Goal: Information Seeking & Learning: Learn about a topic

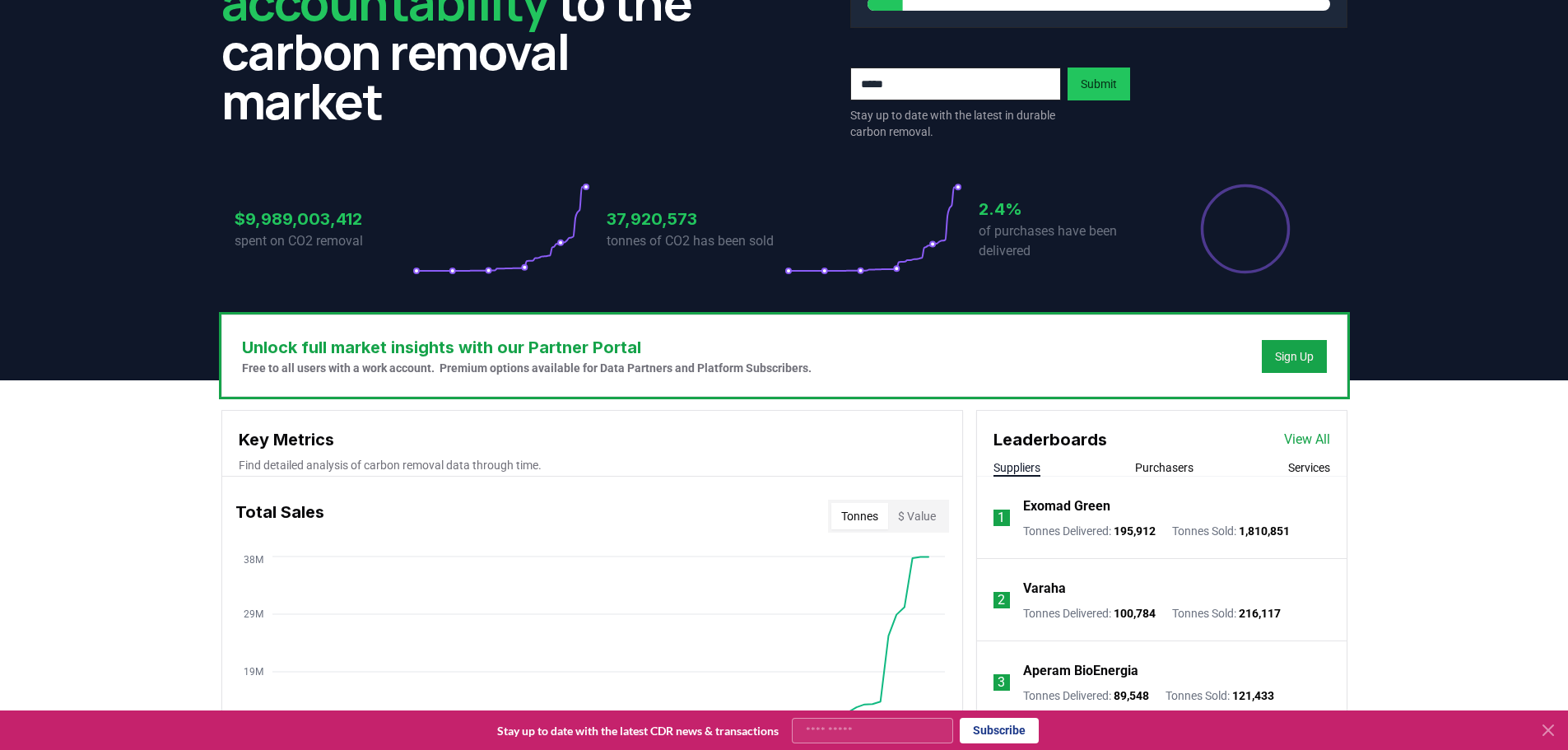
scroll to position [165, 0]
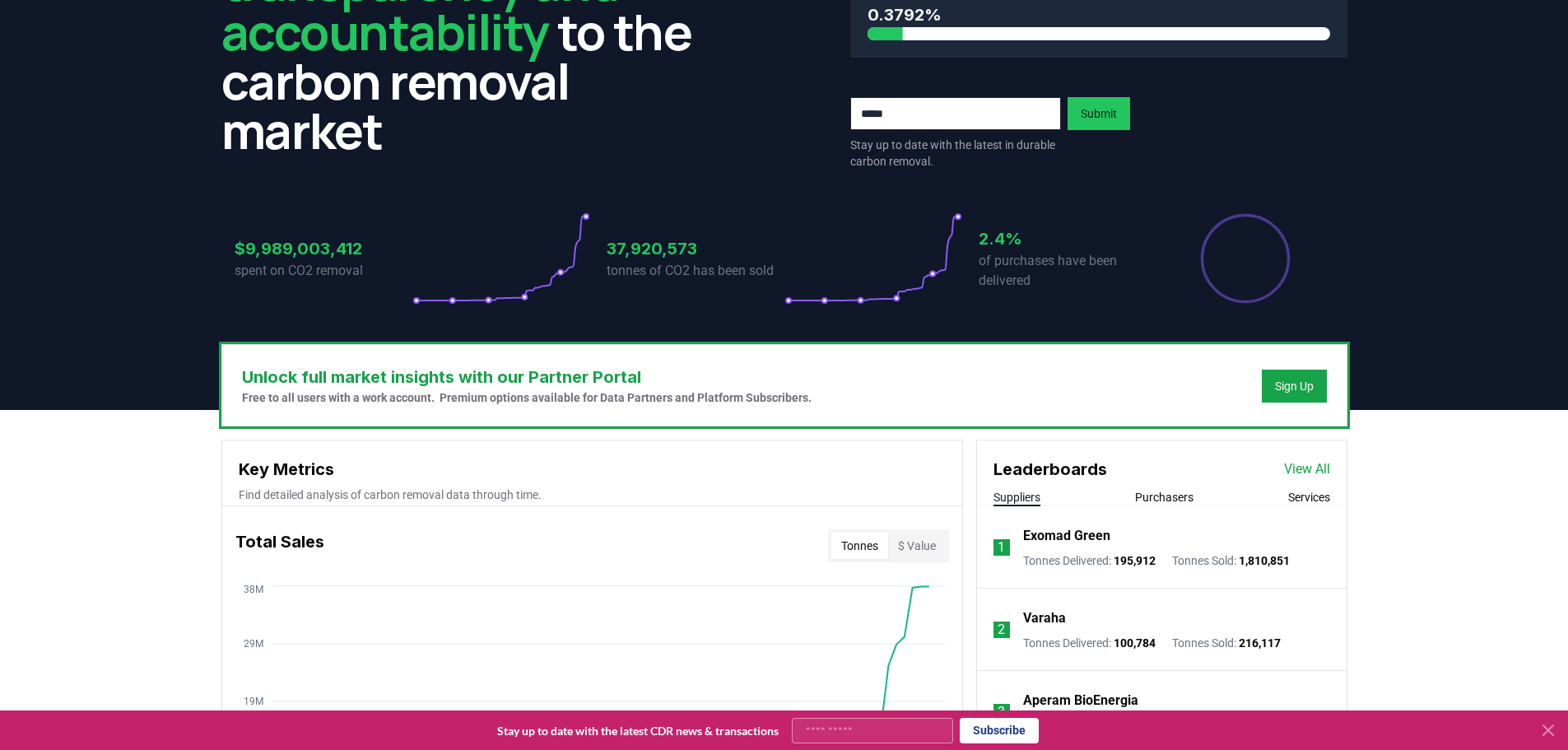
click at [1549, 727] on icon at bounding box center [1548, 730] width 20 height 20
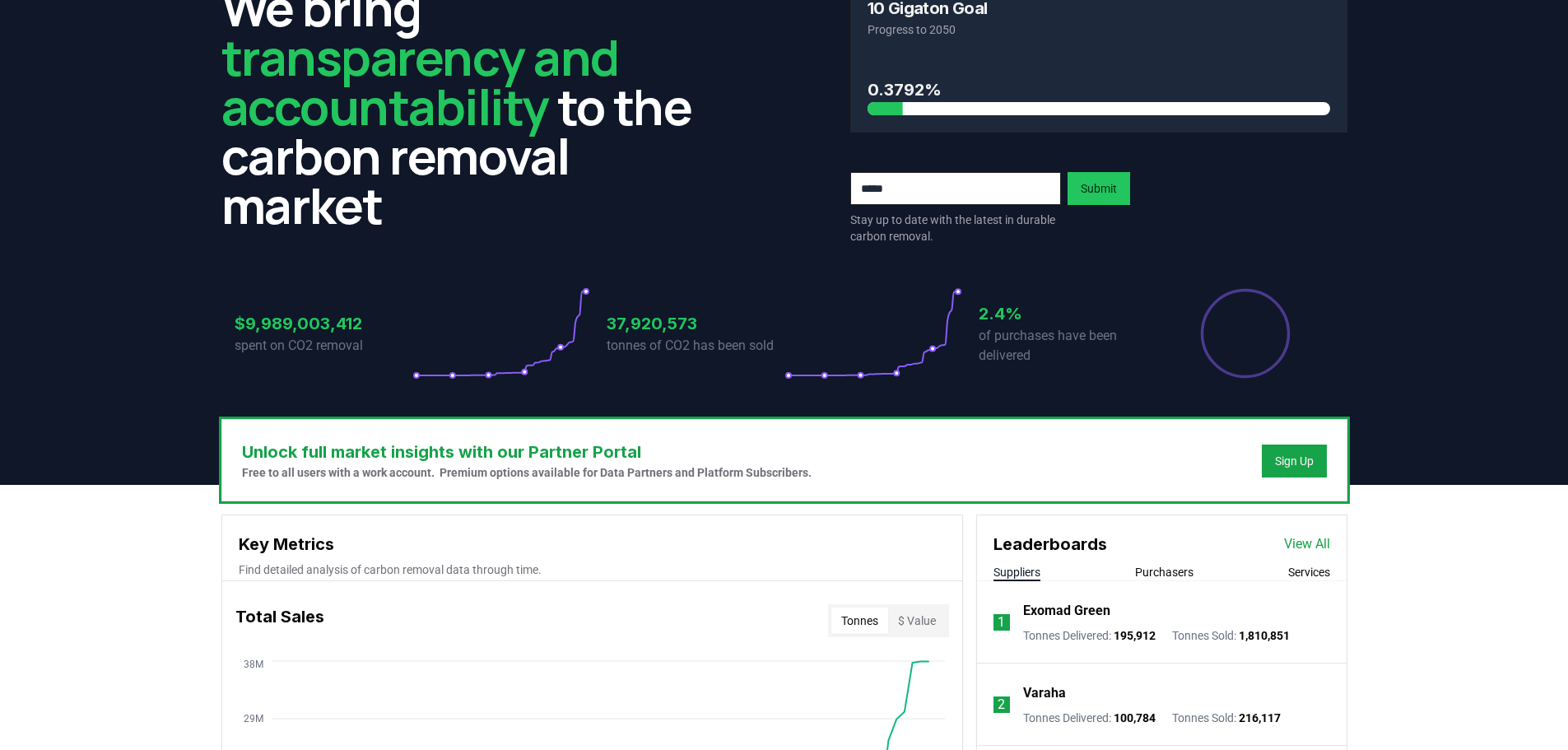
scroll to position [0, 0]
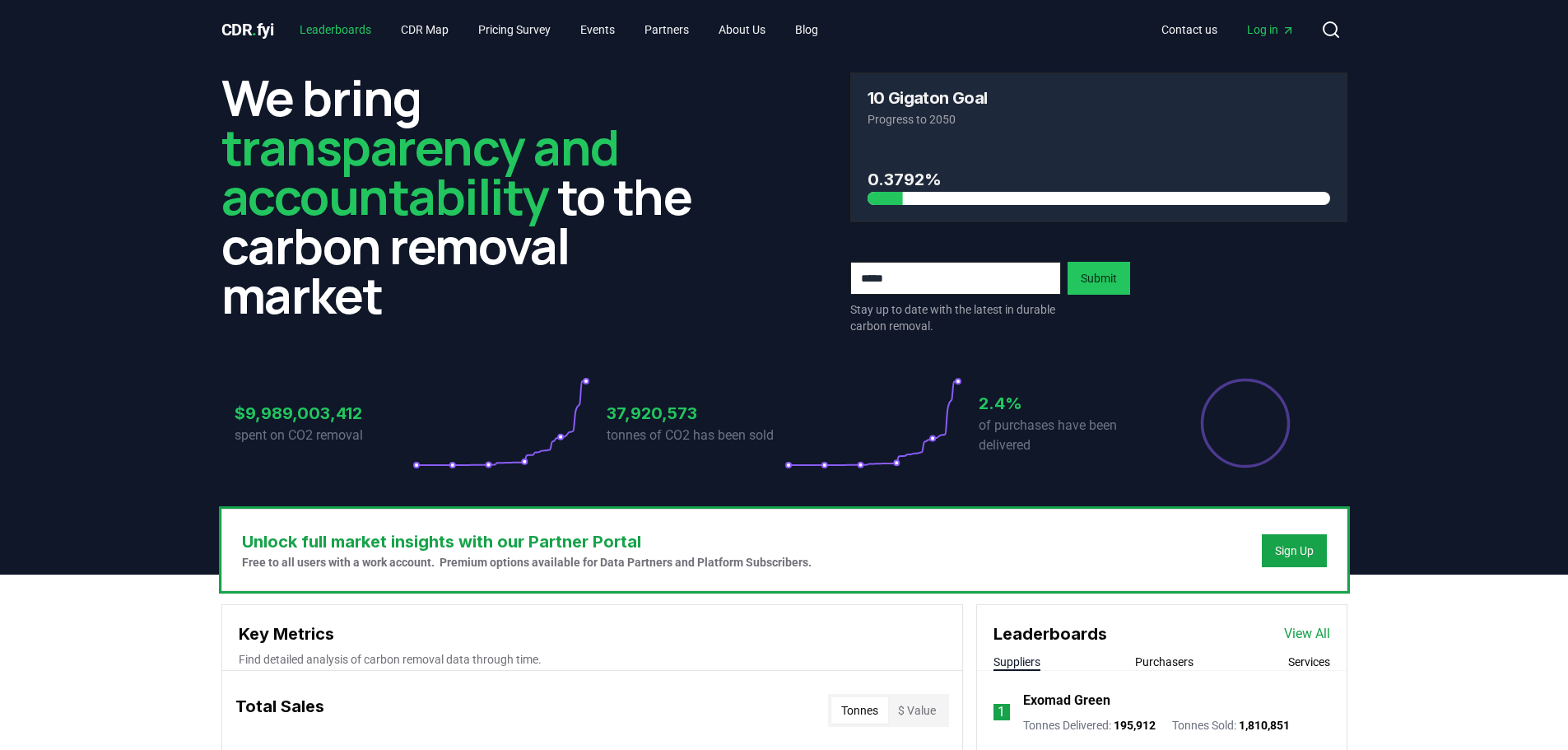
click at [330, 26] on link "Leaderboards" at bounding box center [336, 29] width 98 height 30
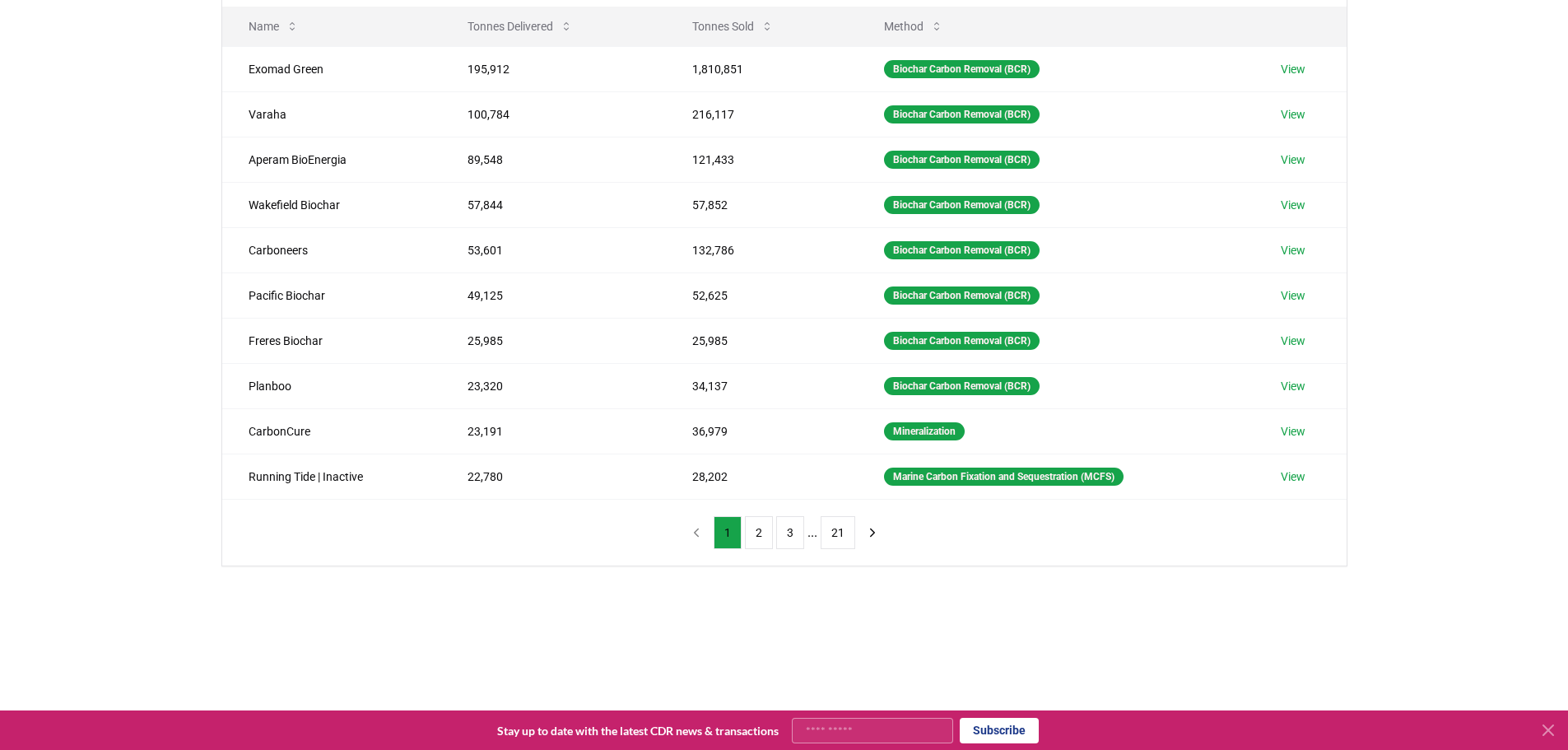
scroll to position [247, 0]
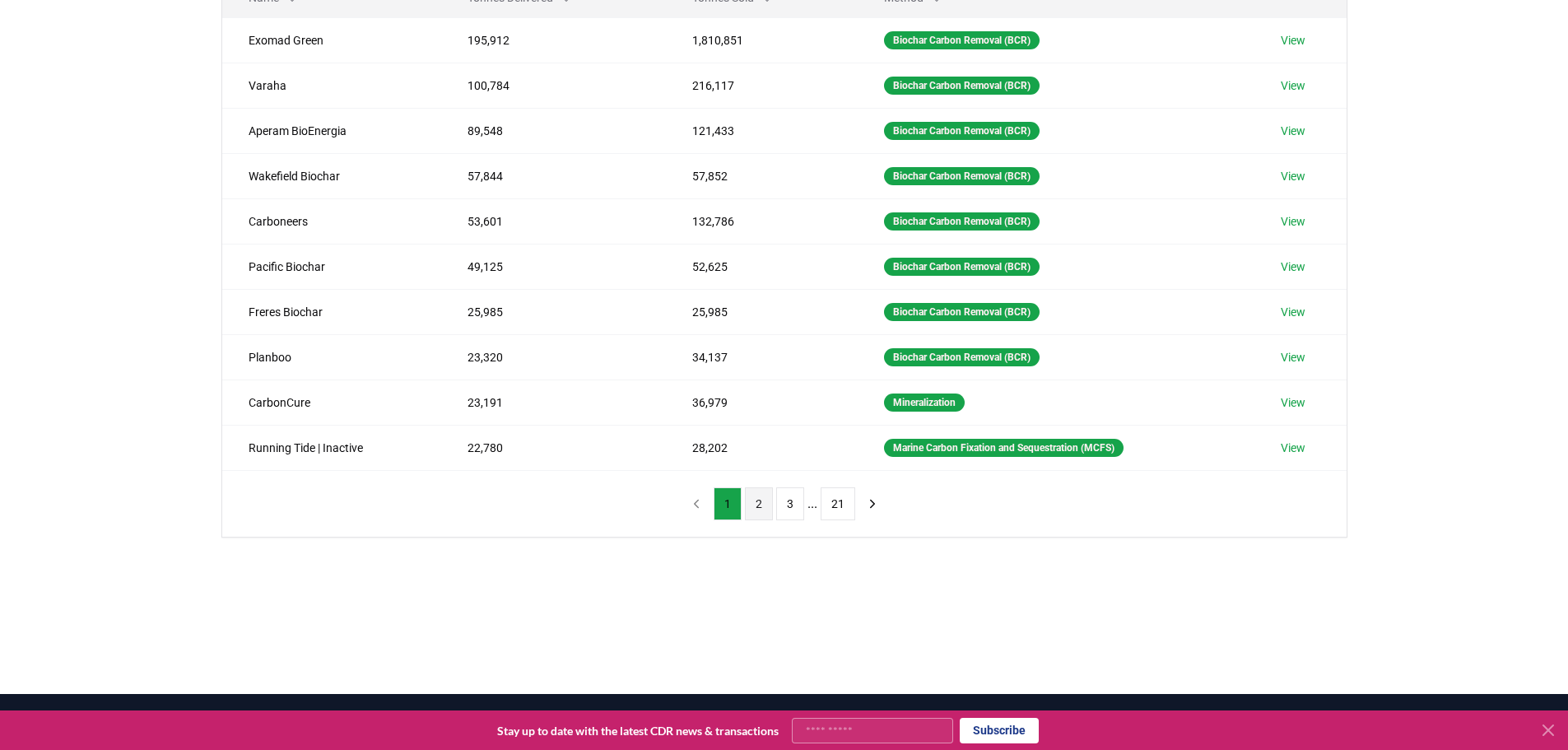
click at [760, 503] on button "2" at bounding box center [758, 504] width 28 height 33
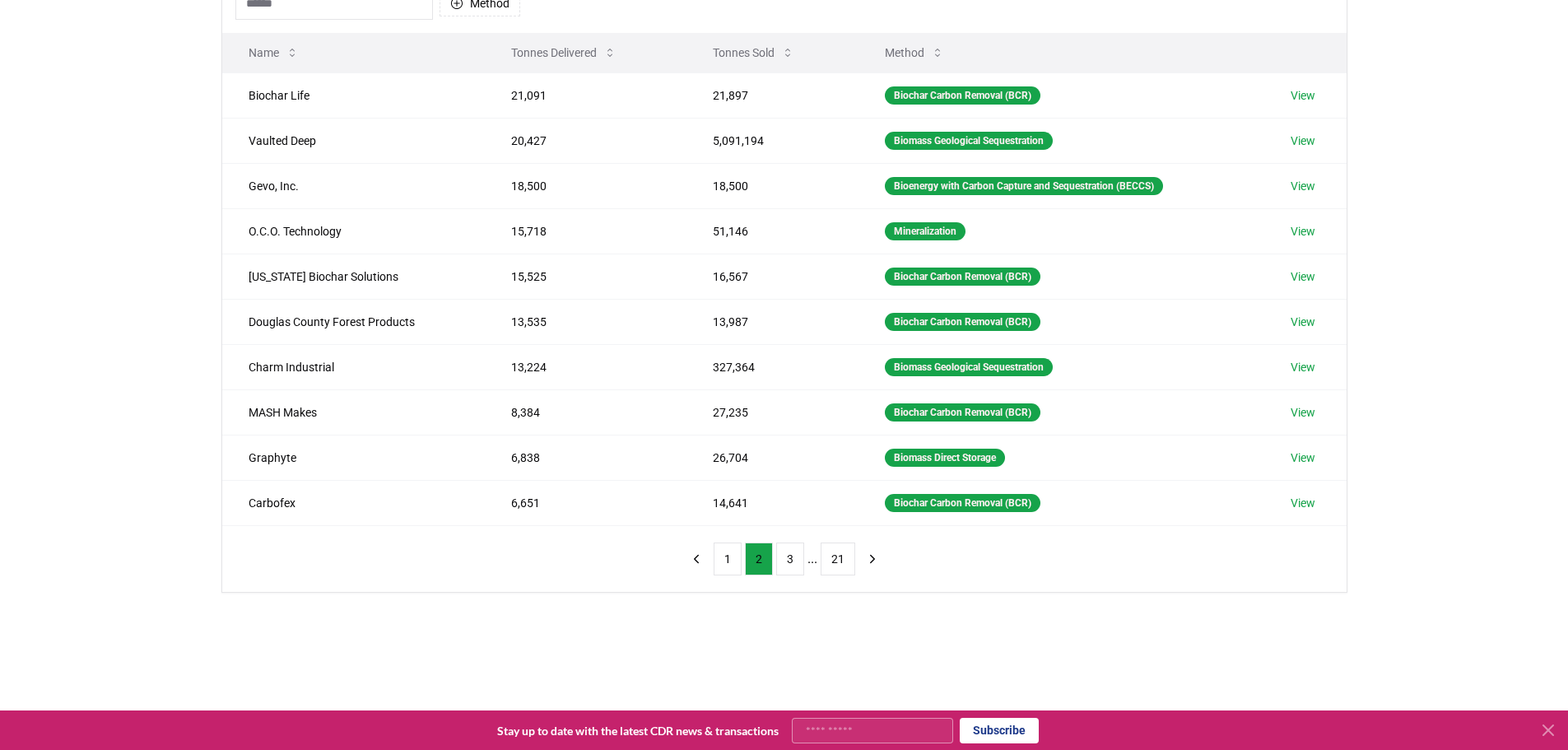
scroll to position [0, 0]
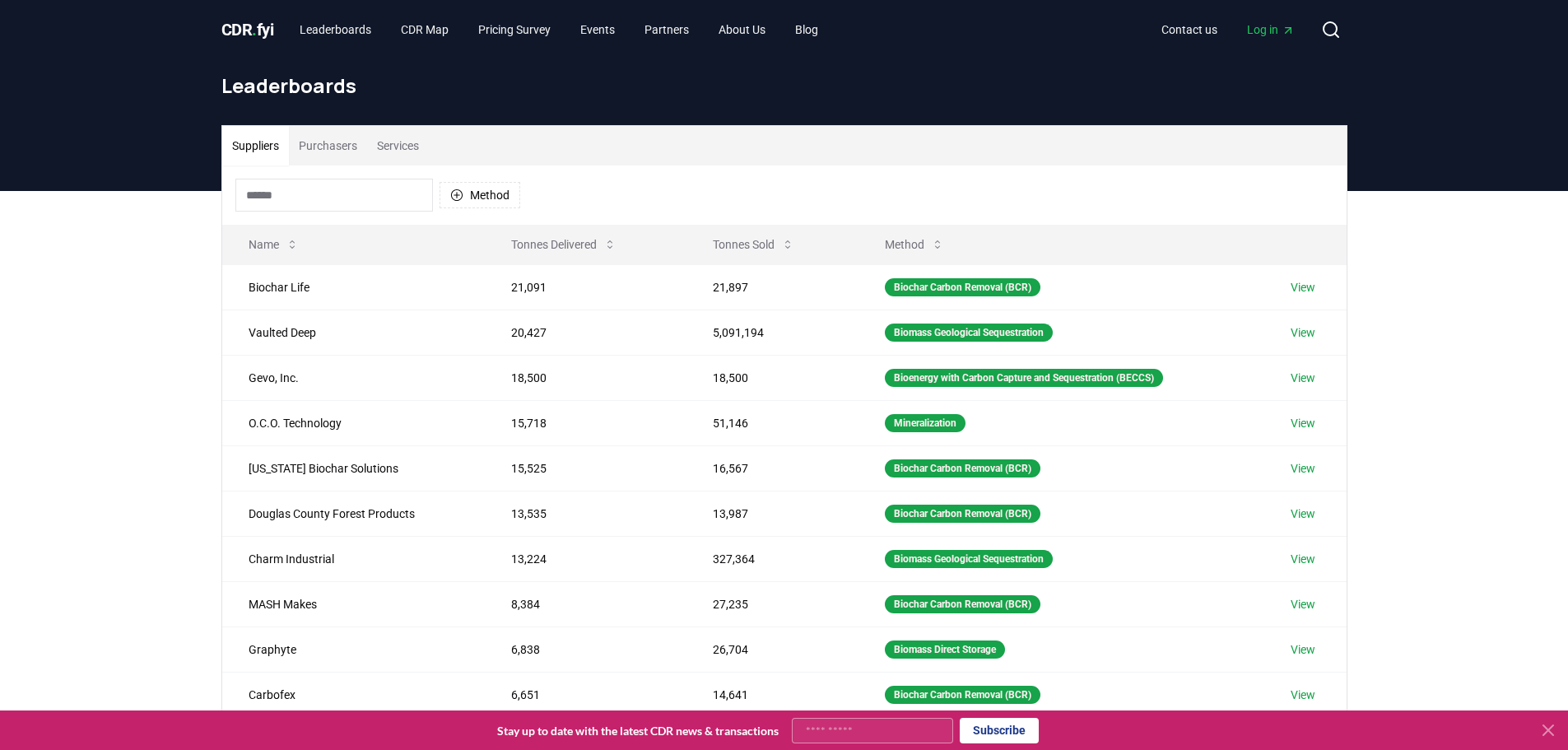
drag, startPoint x: 500, startPoint y: 657, endPoint x: 483, endPoint y: 121, distance: 536.3
click at [429, 29] on link "CDR Map" at bounding box center [424, 29] width 74 height 30
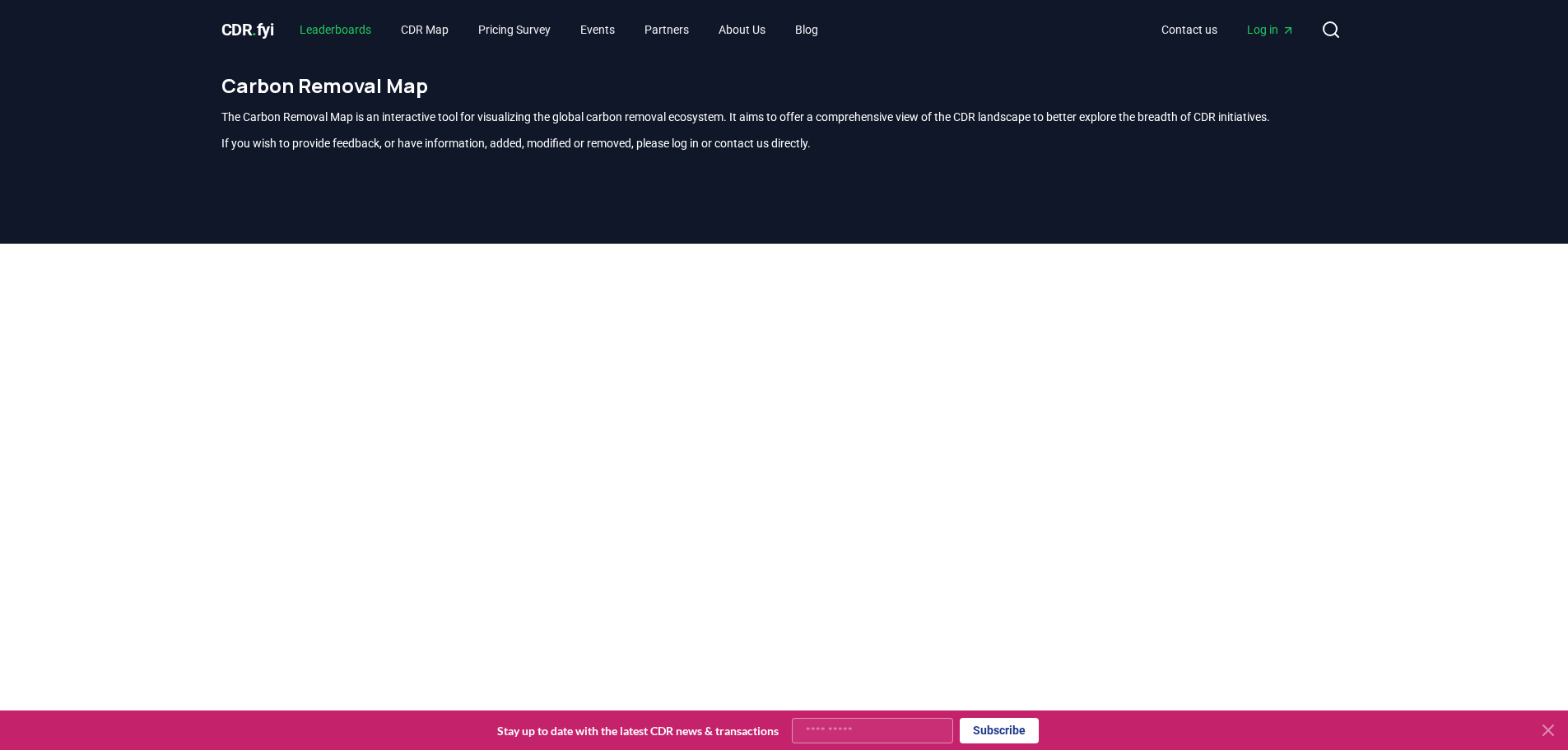
click at [374, 28] on link "Leaderboards" at bounding box center [336, 29] width 98 height 30
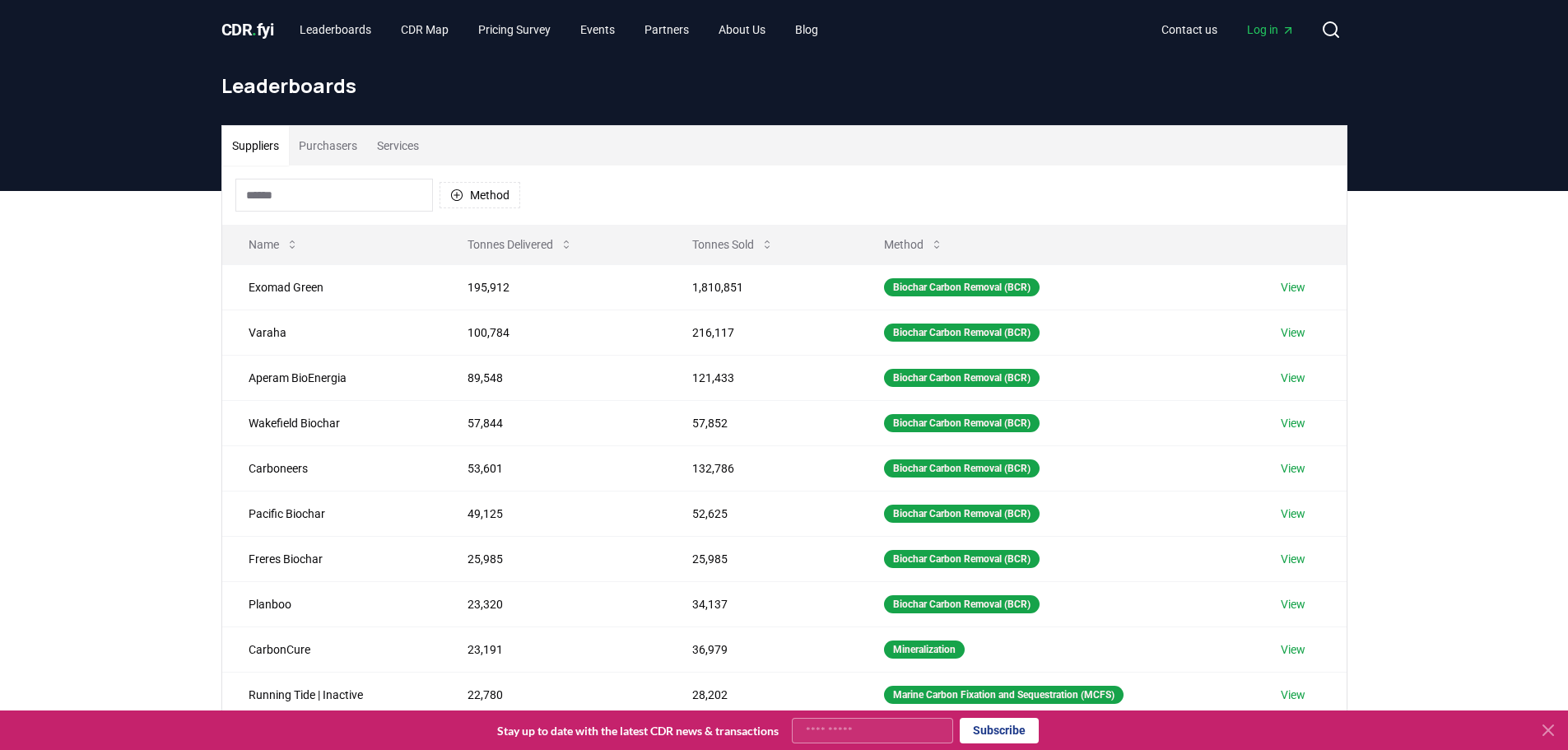
click at [358, 145] on button "Purchasers" at bounding box center [328, 145] width 78 height 39
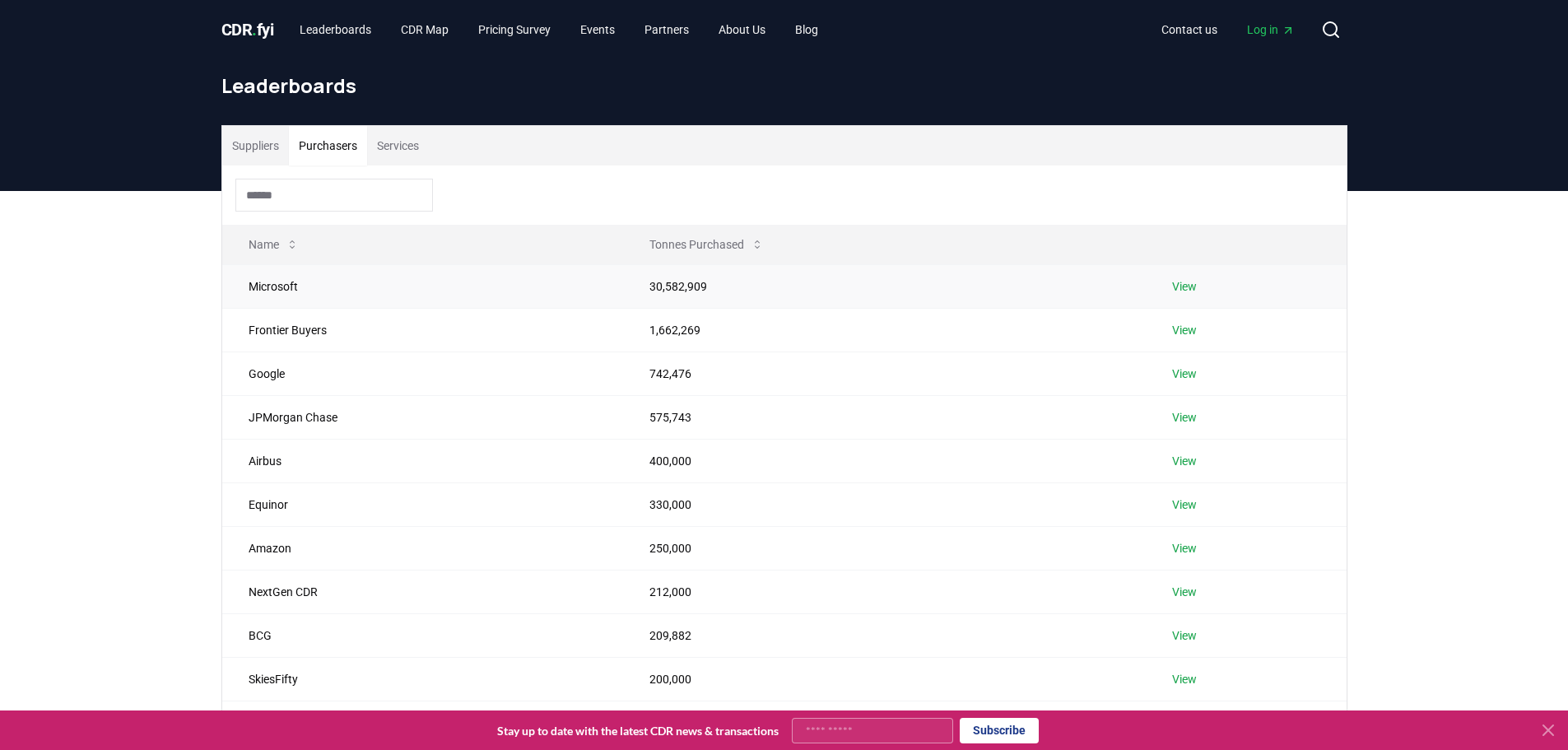
click at [1180, 284] on link "View" at bounding box center [1185, 286] width 25 height 16
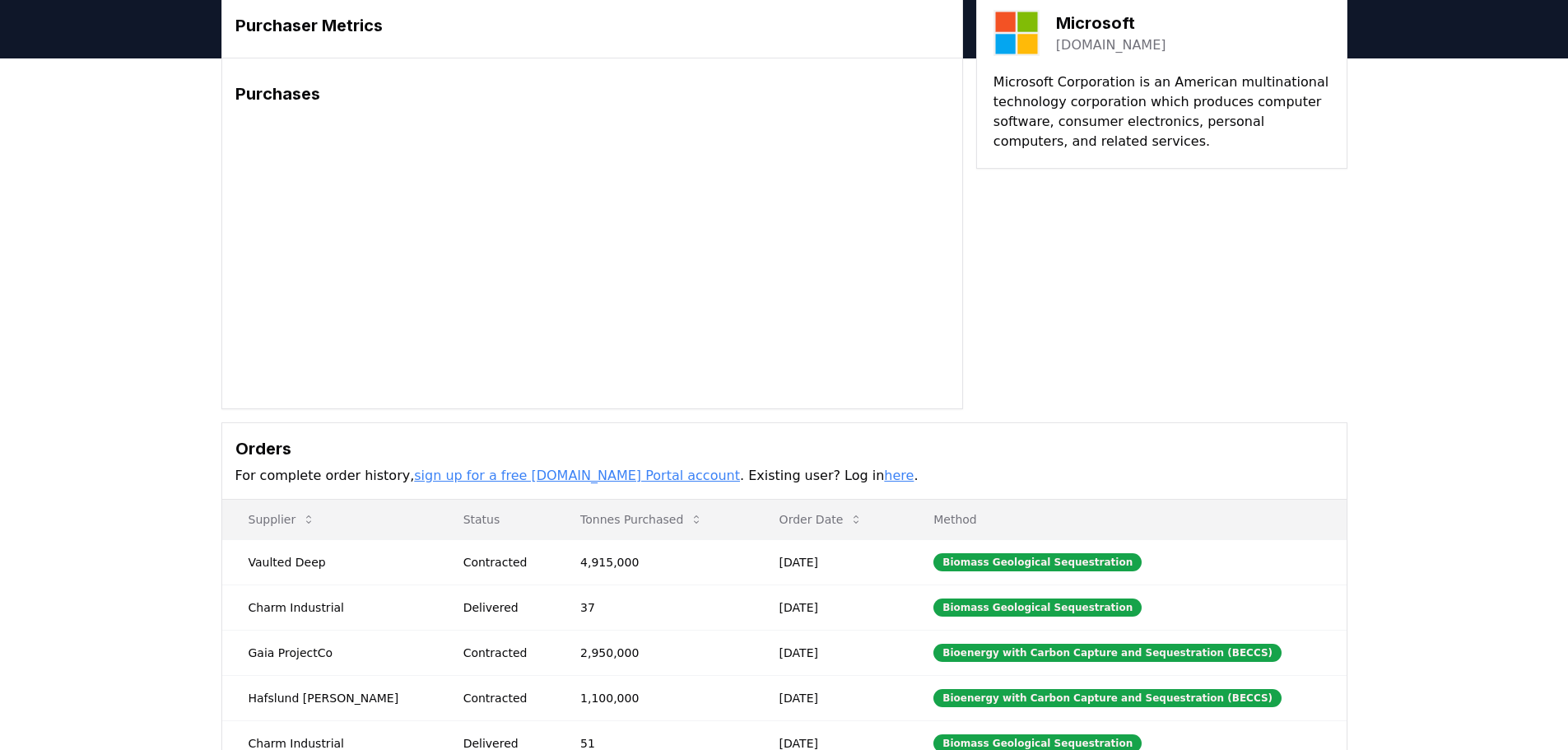
scroll to position [165, 0]
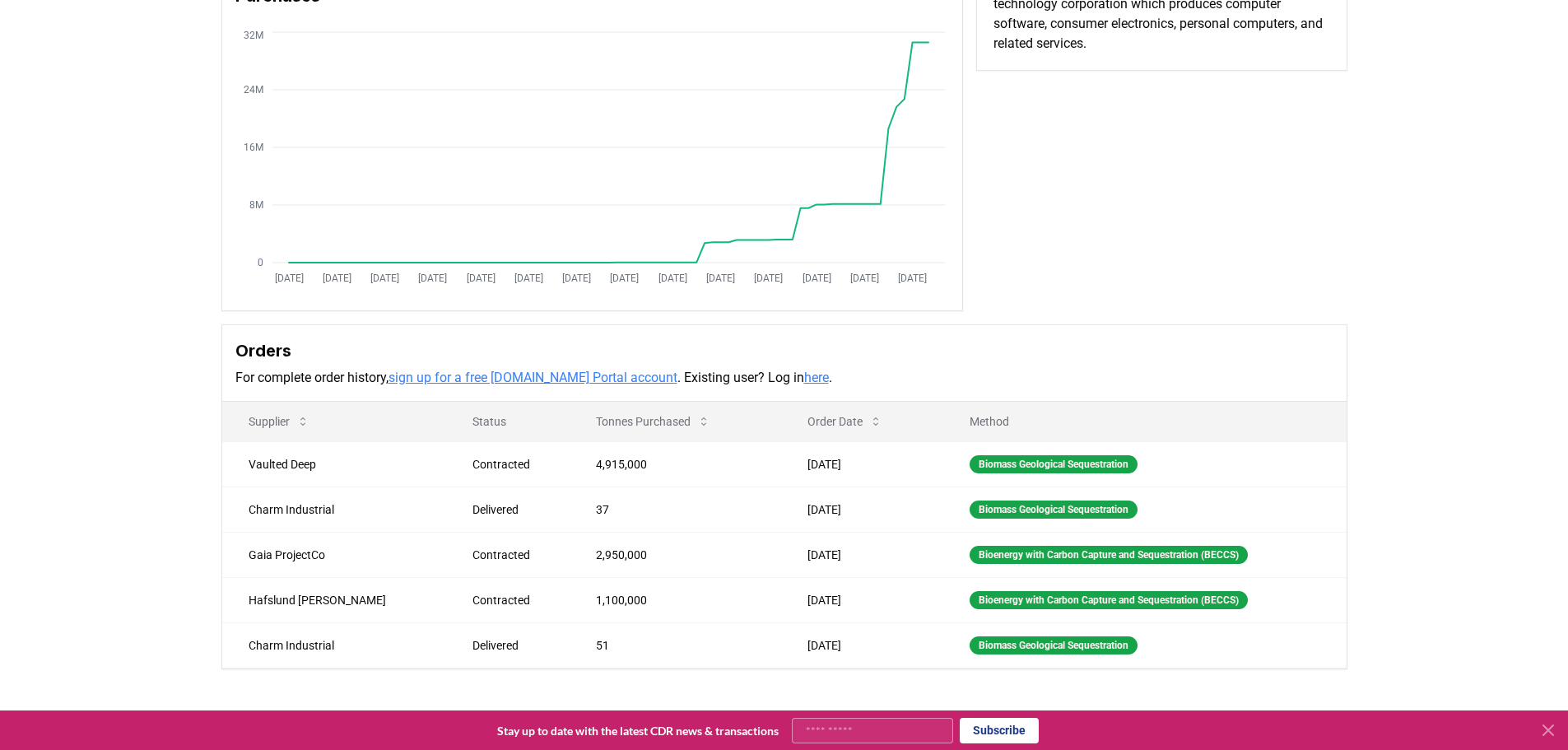
click at [804, 378] on link "here" at bounding box center [817, 378] width 25 height 15
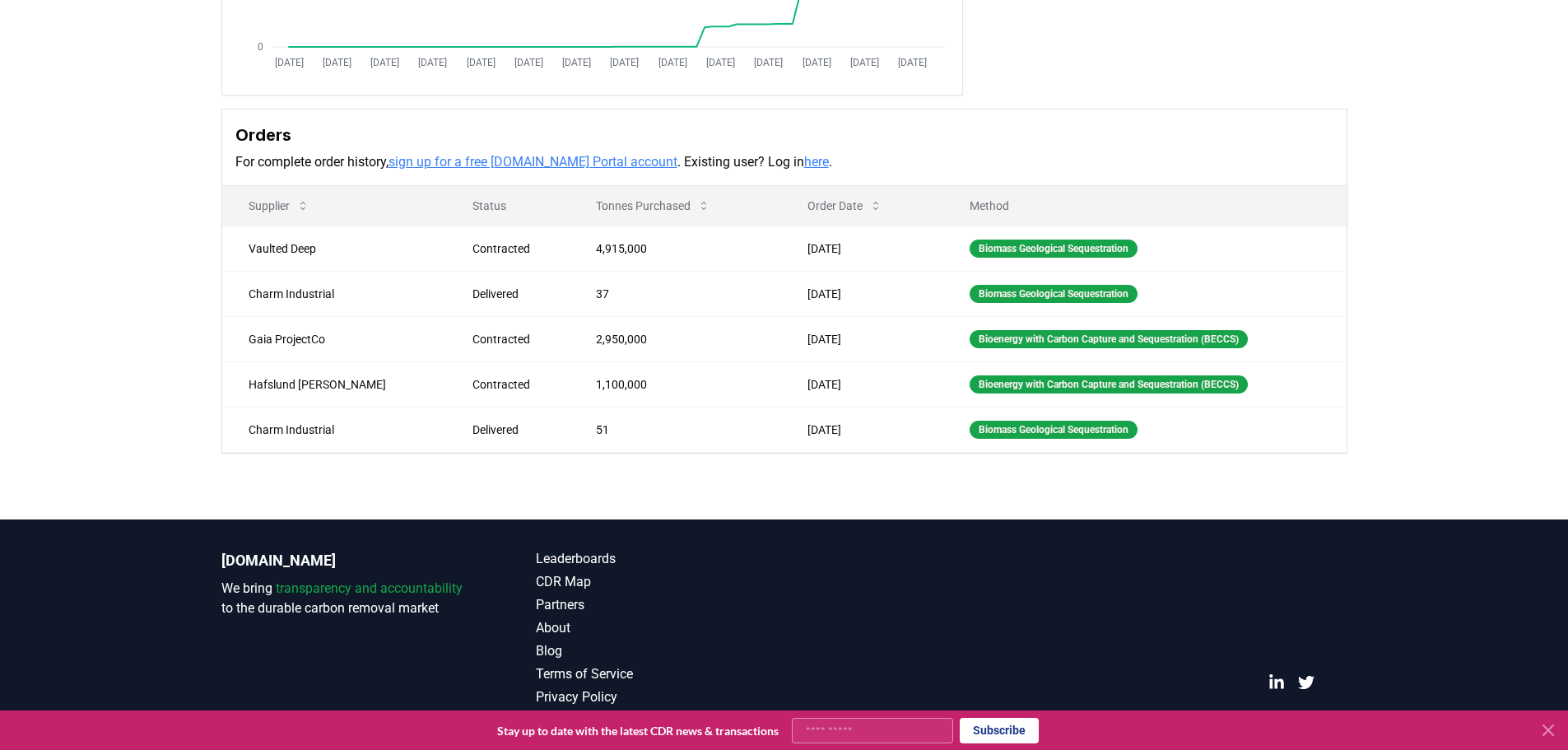
scroll to position [390, 0]
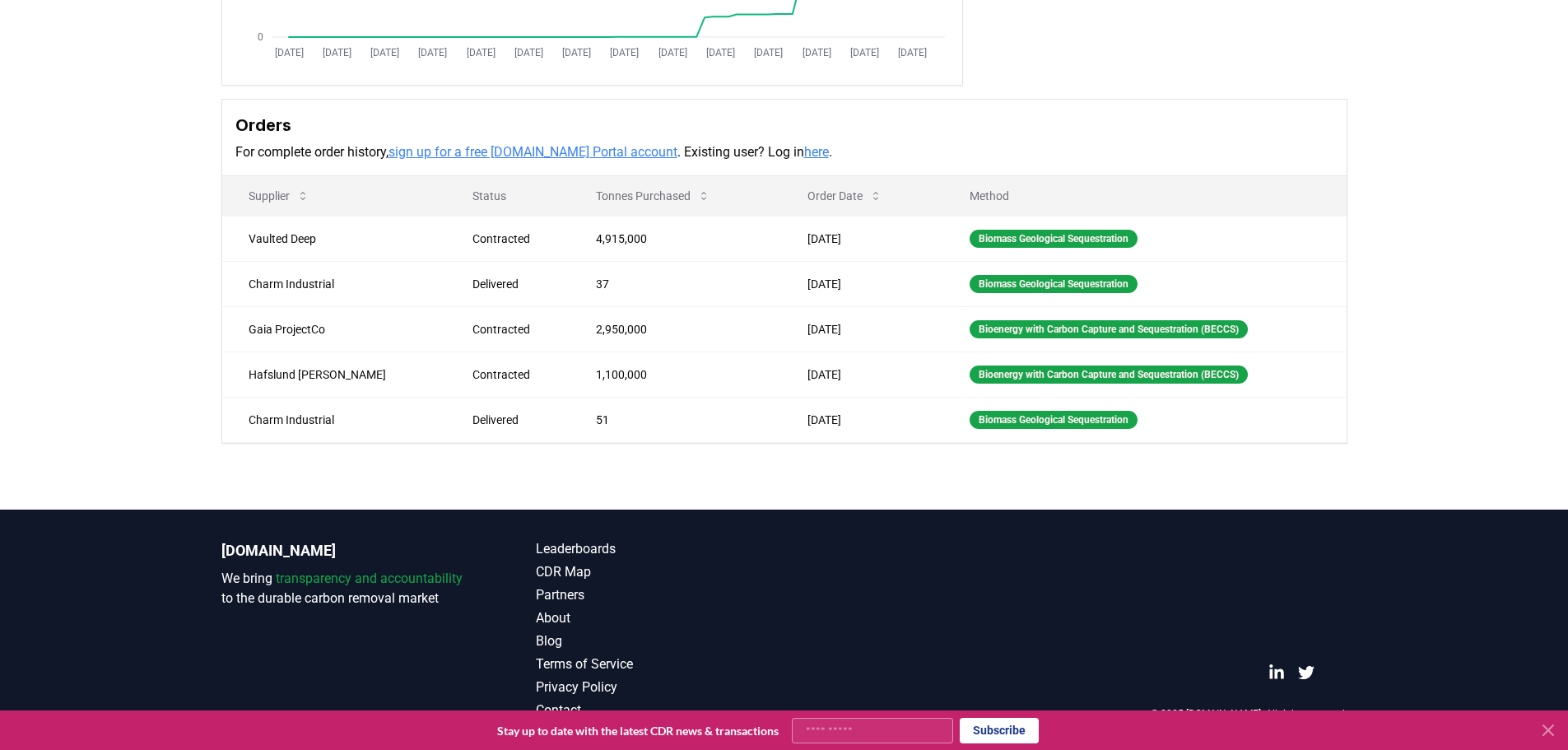
click at [804, 151] on link "here" at bounding box center [817, 152] width 25 height 15
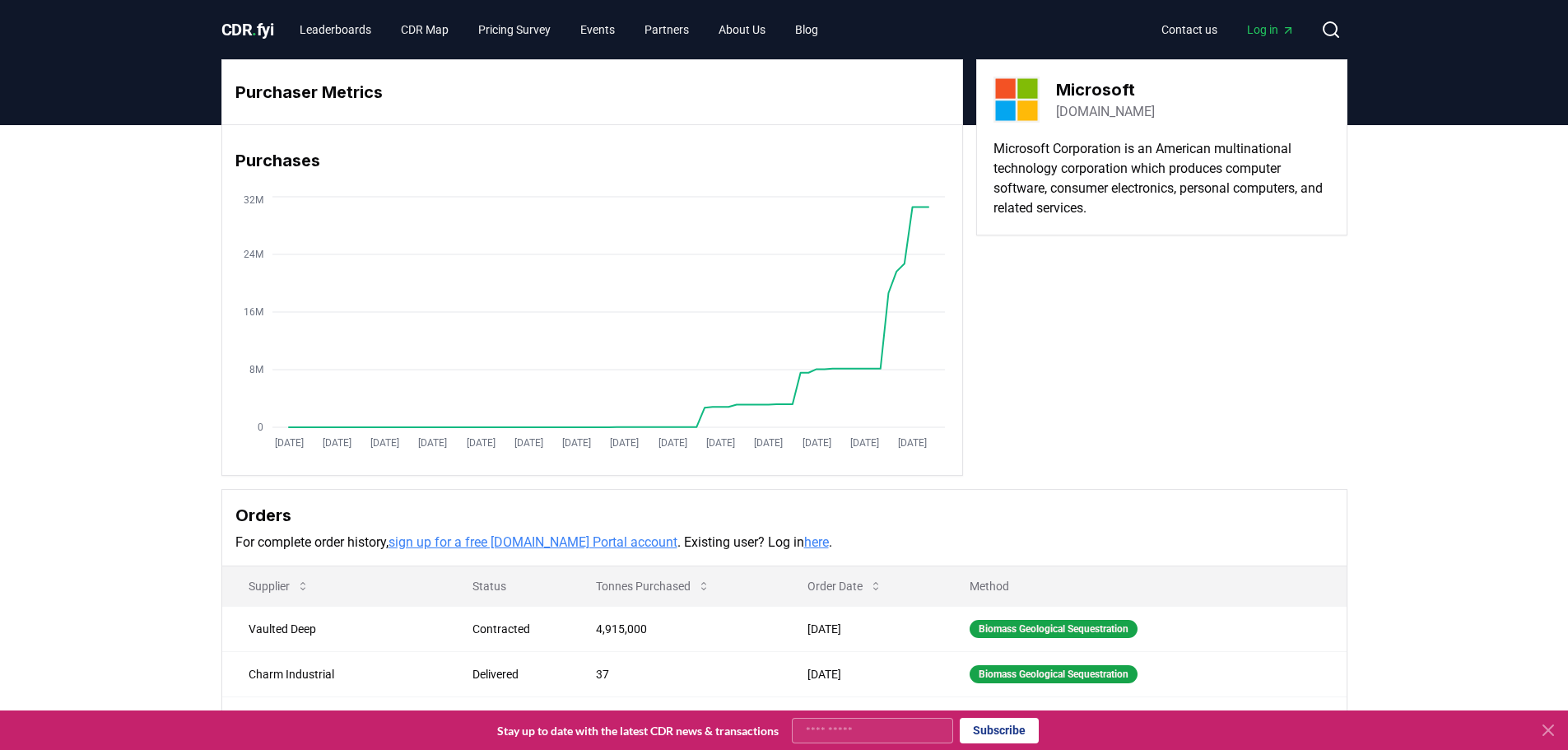
drag, startPoint x: 371, startPoint y: 662, endPoint x: 353, endPoint y: 110, distance: 552.3
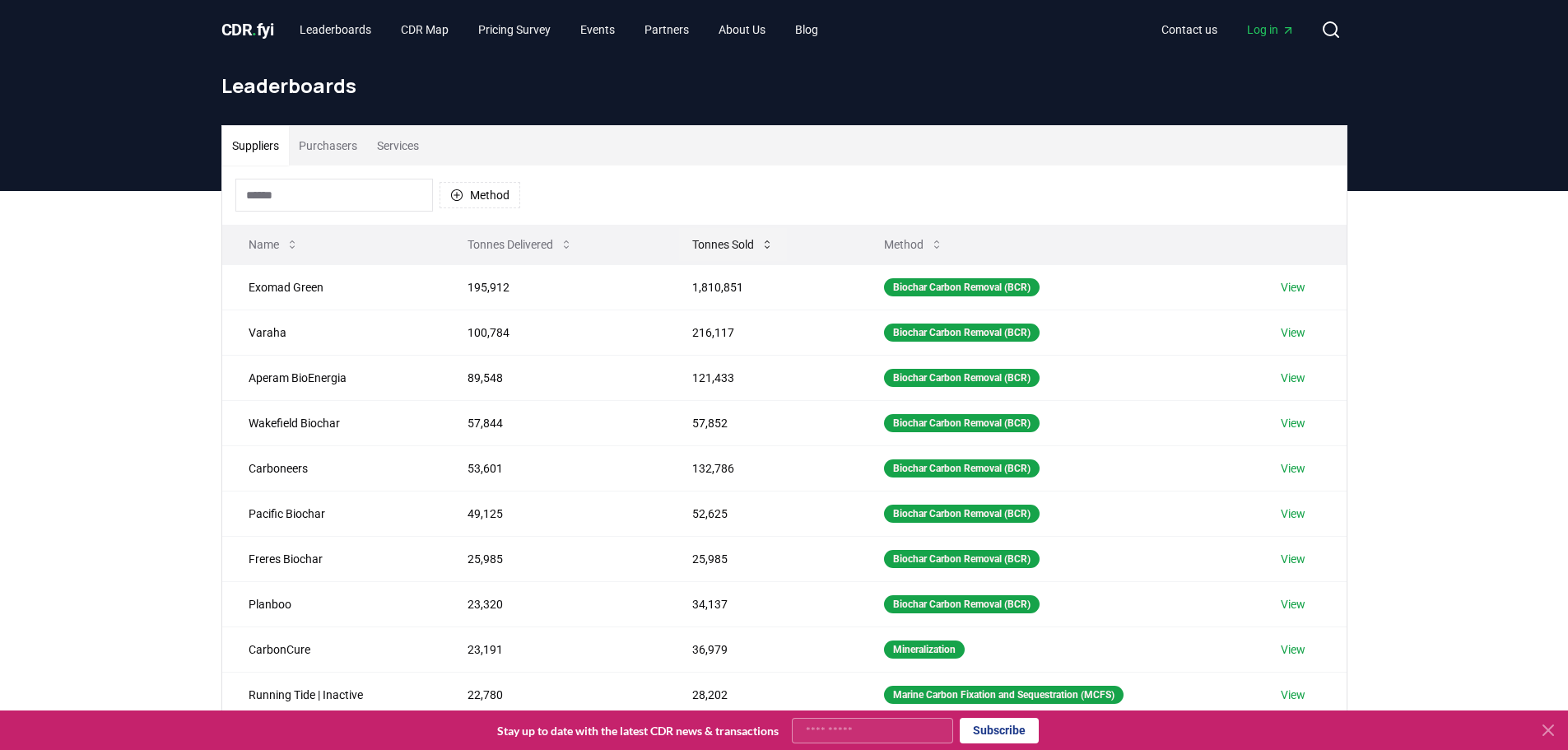
click at [720, 249] on button "Tonnes Sold" at bounding box center [732, 244] width 108 height 33
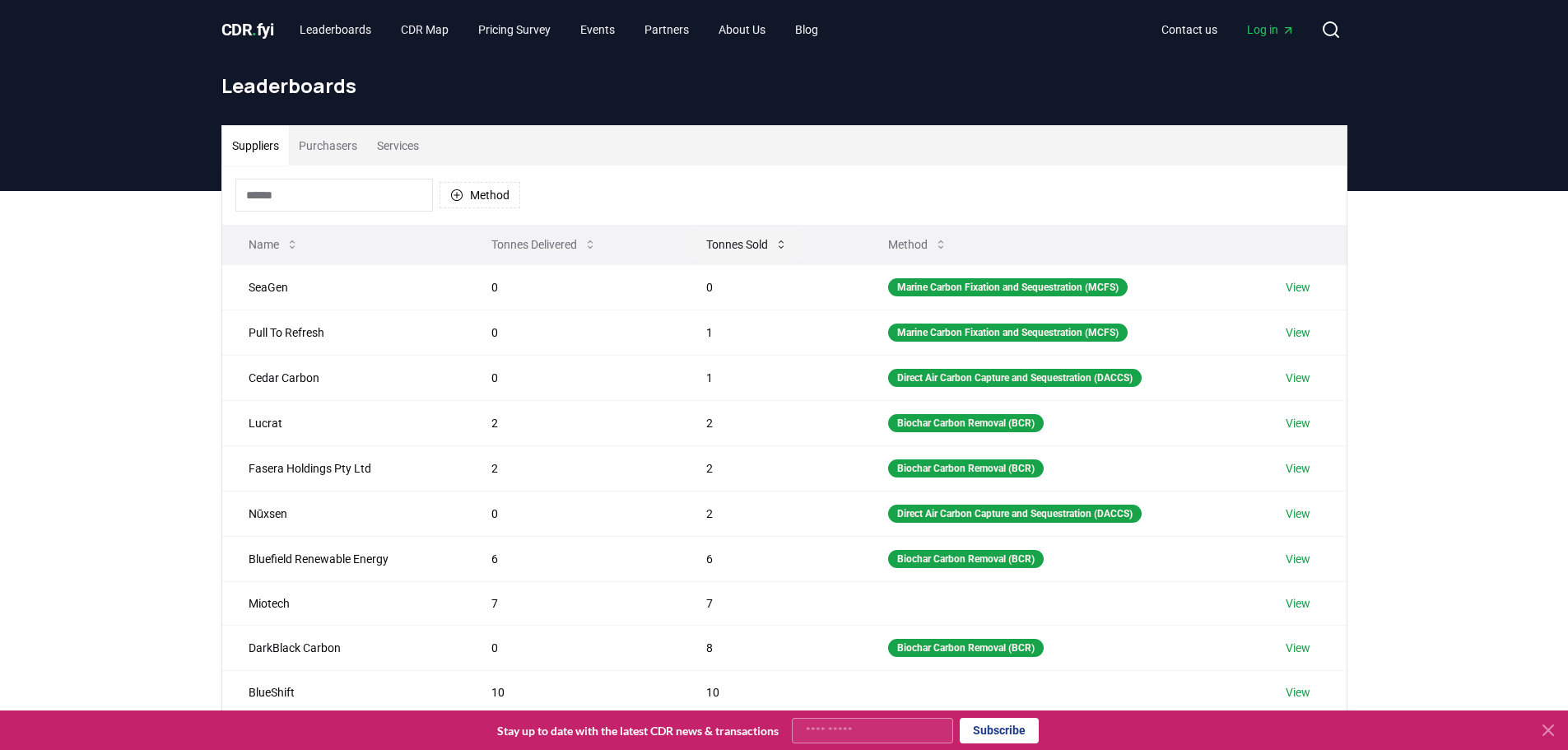
click at [714, 242] on button "Tonnes Sold" at bounding box center [747, 244] width 108 height 33
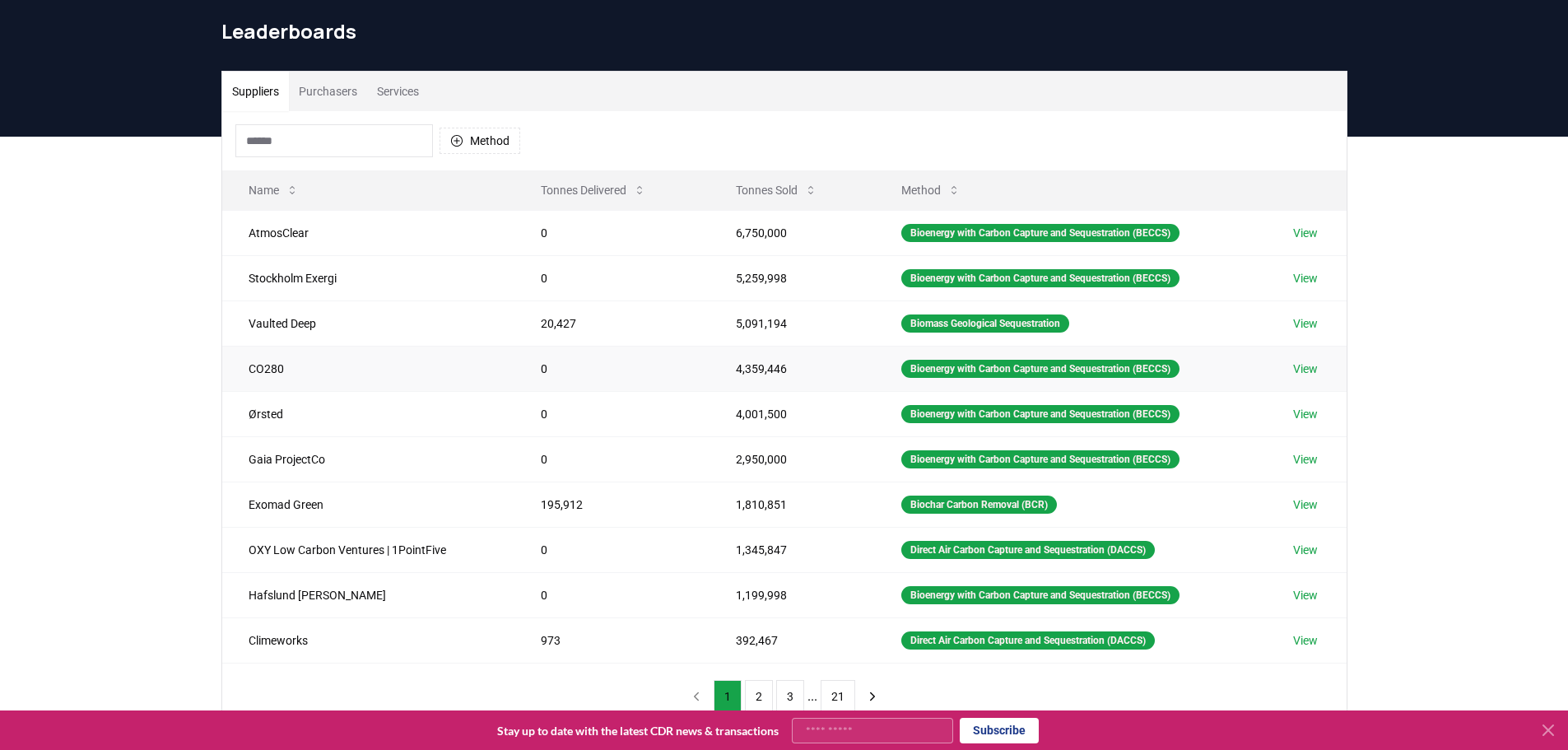
scroll to position [82, 0]
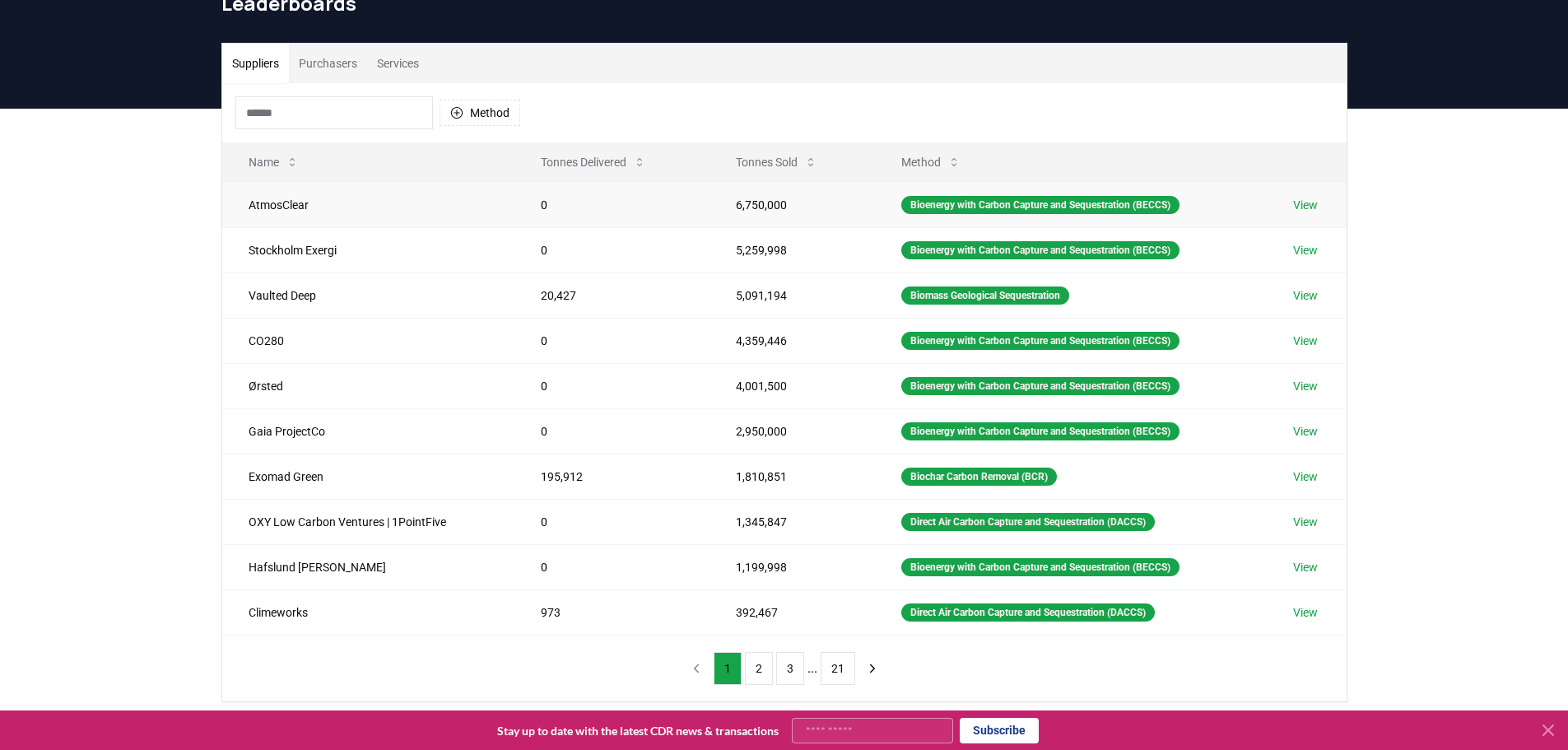
click at [1447, 320] on div "Suppliers Purchasers Services Method Name Tonnes Delivered Tonnes Sold Method A…" at bounding box center [784, 439] width 1568 height 660
click at [1313, 565] on link "View" at bounding box center [1305, 567] width 25 height 16
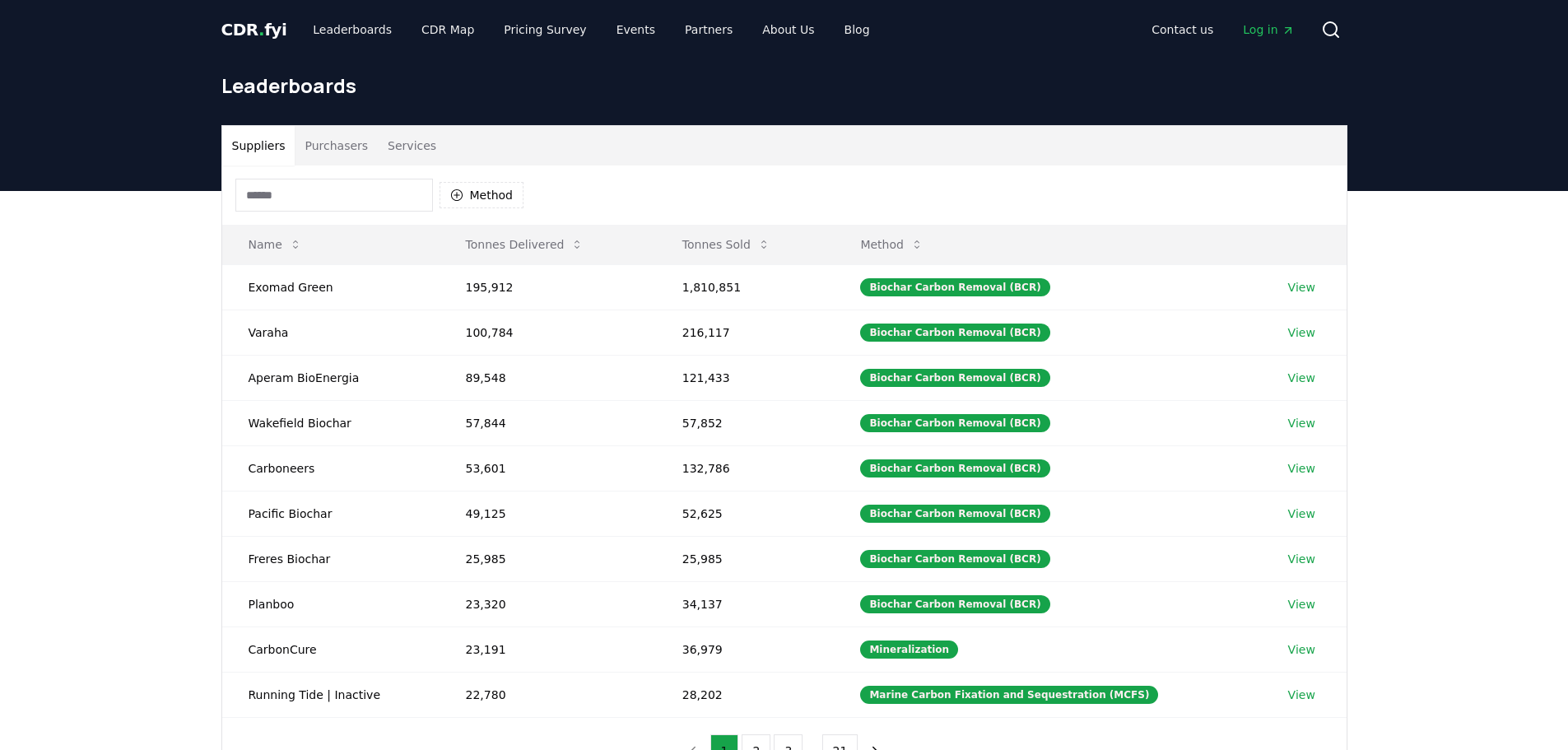
scroll to position [82, 0]
